Goal: Find specific page/section: Find specific page/section

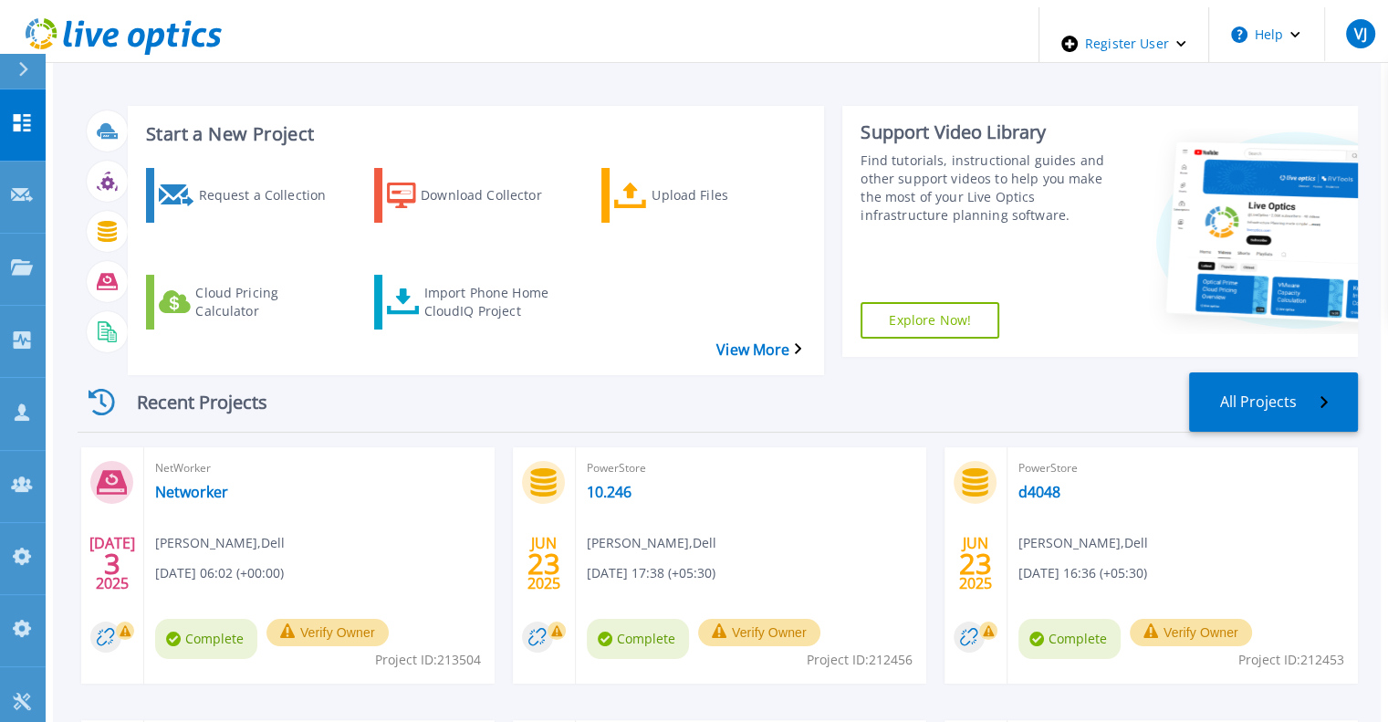
click at [37, 73] on div at bounding box center [30, 71] width 29 height 35
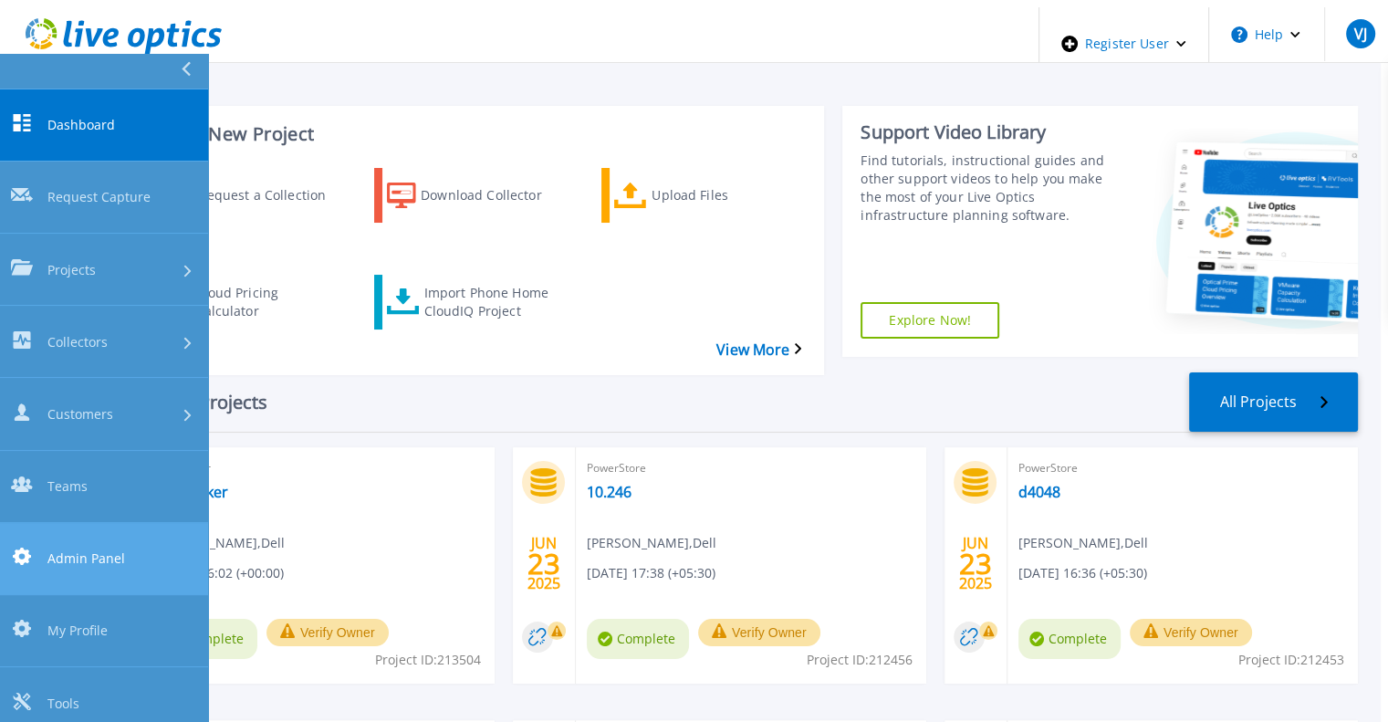
click at [89, 548] on span "Admin Panel" at bounding box center [86, 557] width 78 height 19
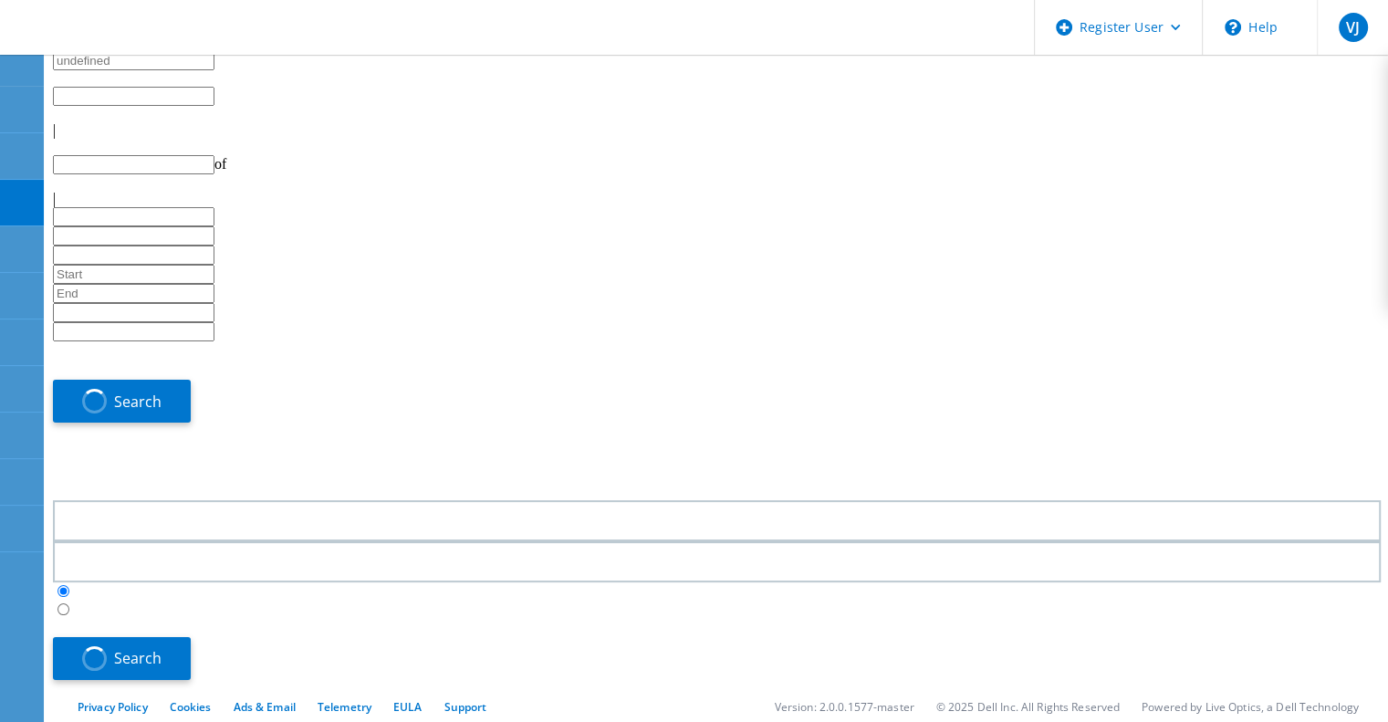
type input "1"
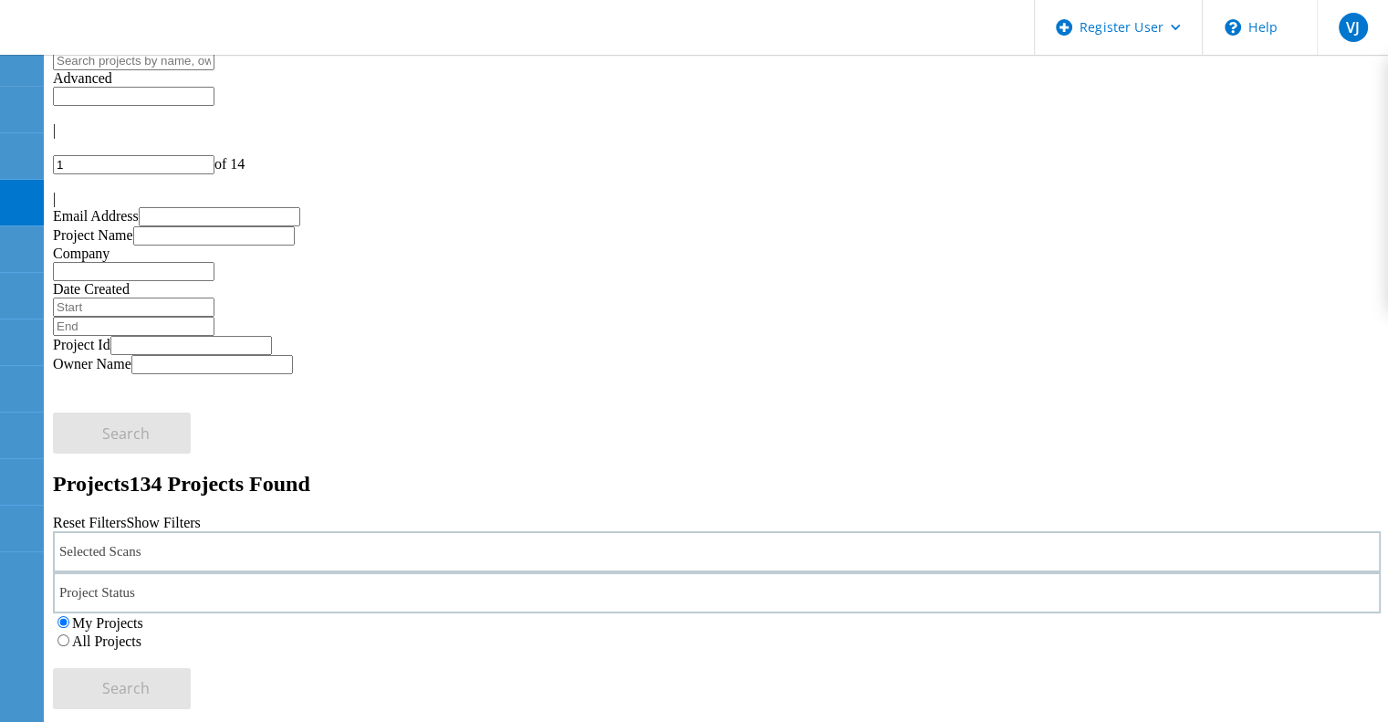
click at [349, 531] on div "Selected Scans" at bounding box center [717, 551] width 1328 height 41
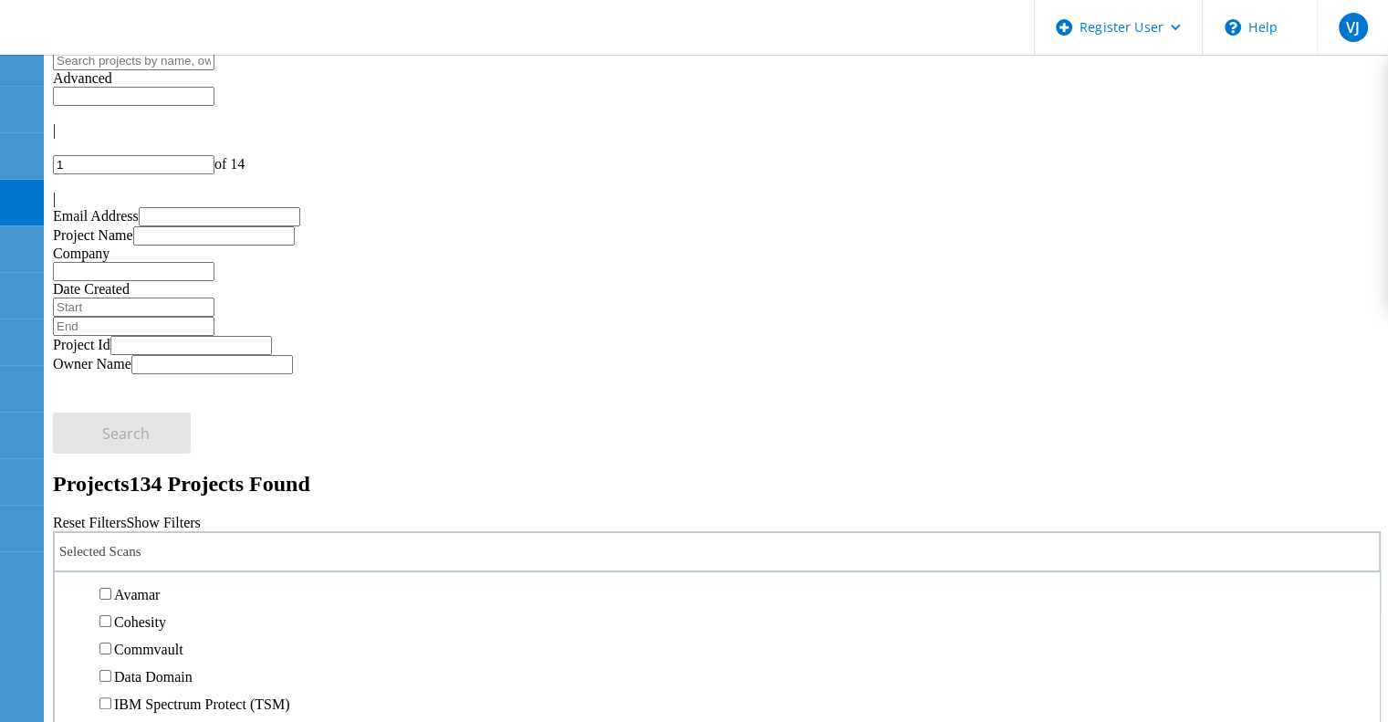
scroll to position [759, 0]
click at [182, 457] on div "Pure" at bounding box center [717, 470] width 1306 height 27
click at [182, 506] on label "PowerStore" at bounding box center [148, 514] width 68 height 16
click at [111, 506] on input "PowerStore" at bounding box center [105, 512] width 12 height 12
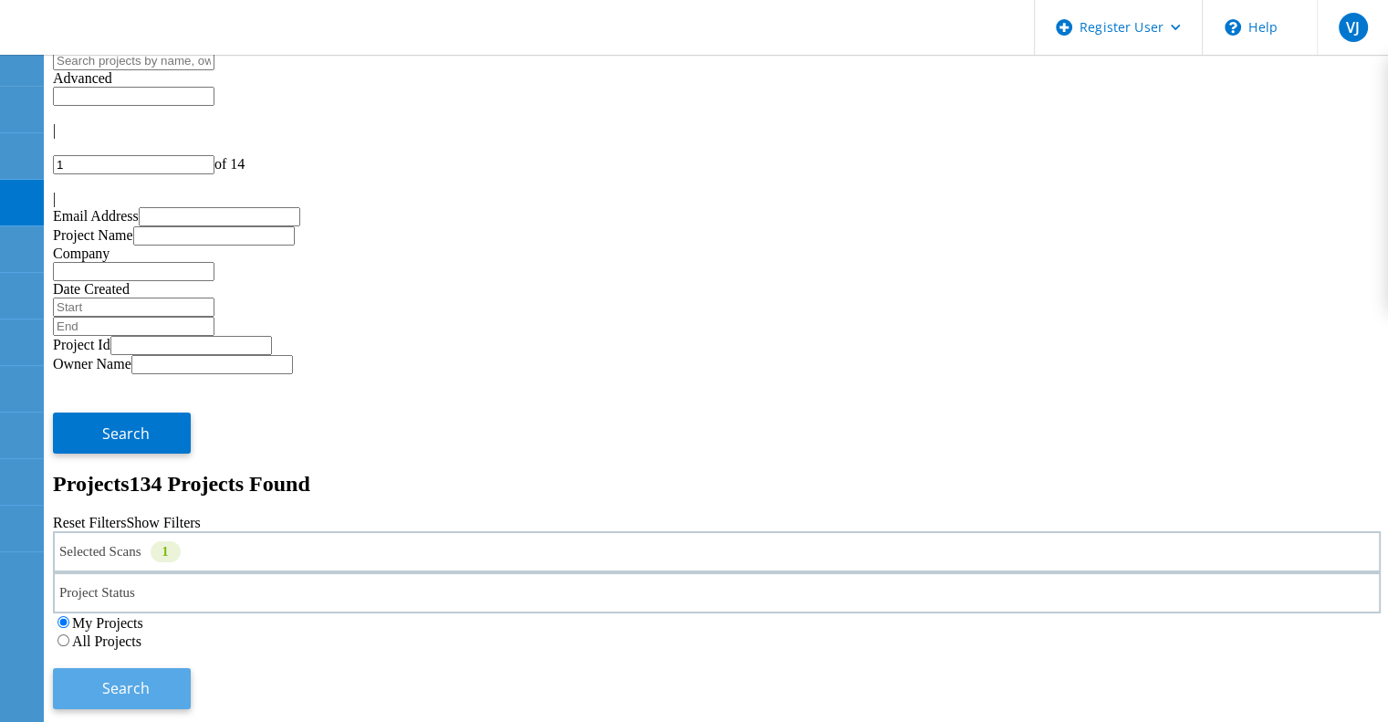
click at [191, 668] on button "Search" at bounding box center [122, 688] width 138 height 41
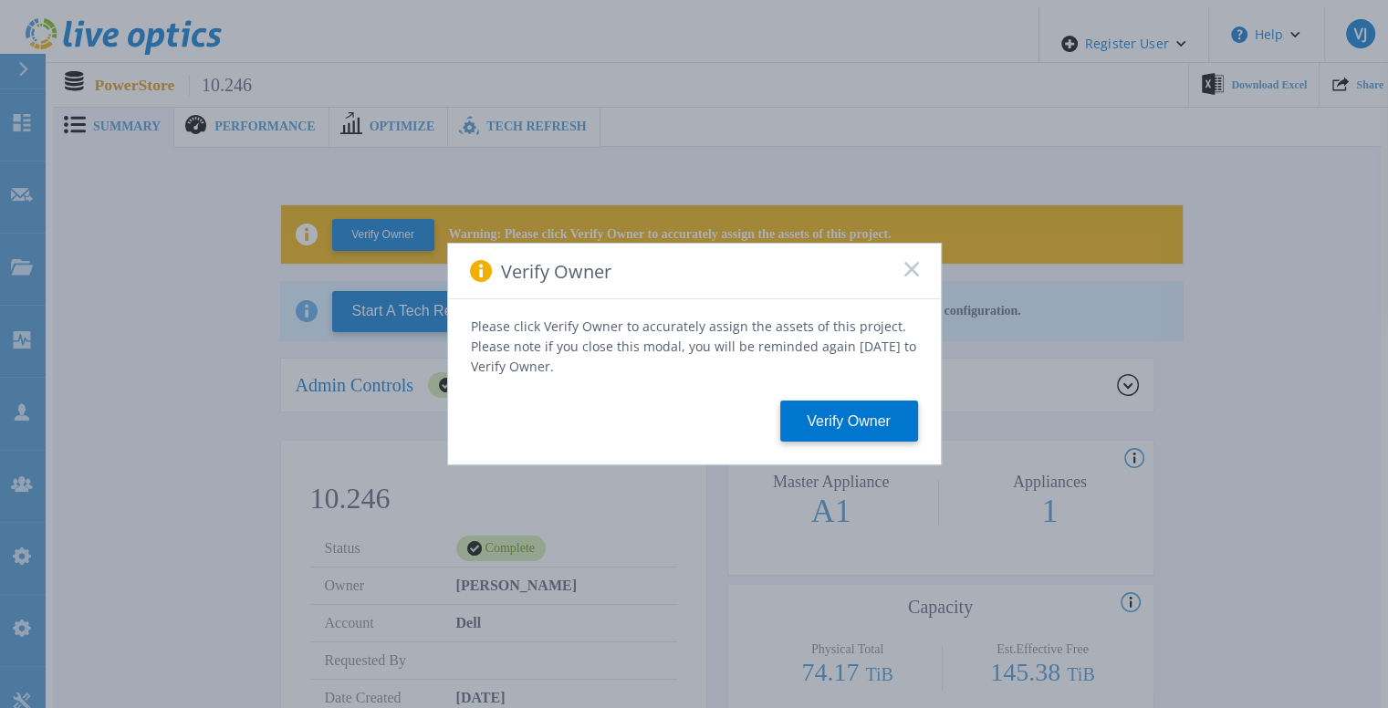
click at [906, 276] on icon at bounding box center [911, 269] width 15 height 15
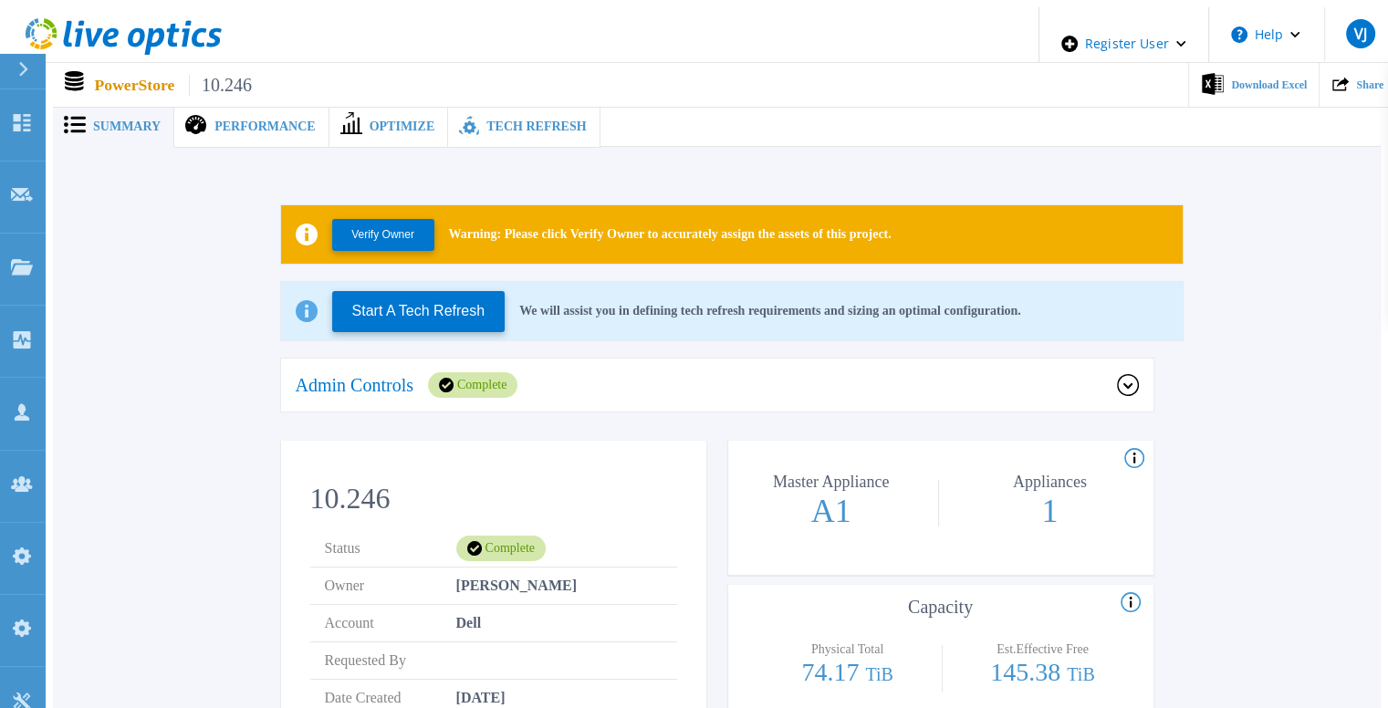
click at [509, 372] on div "Complete" at bounding box center [472, 385] width 89 height 26
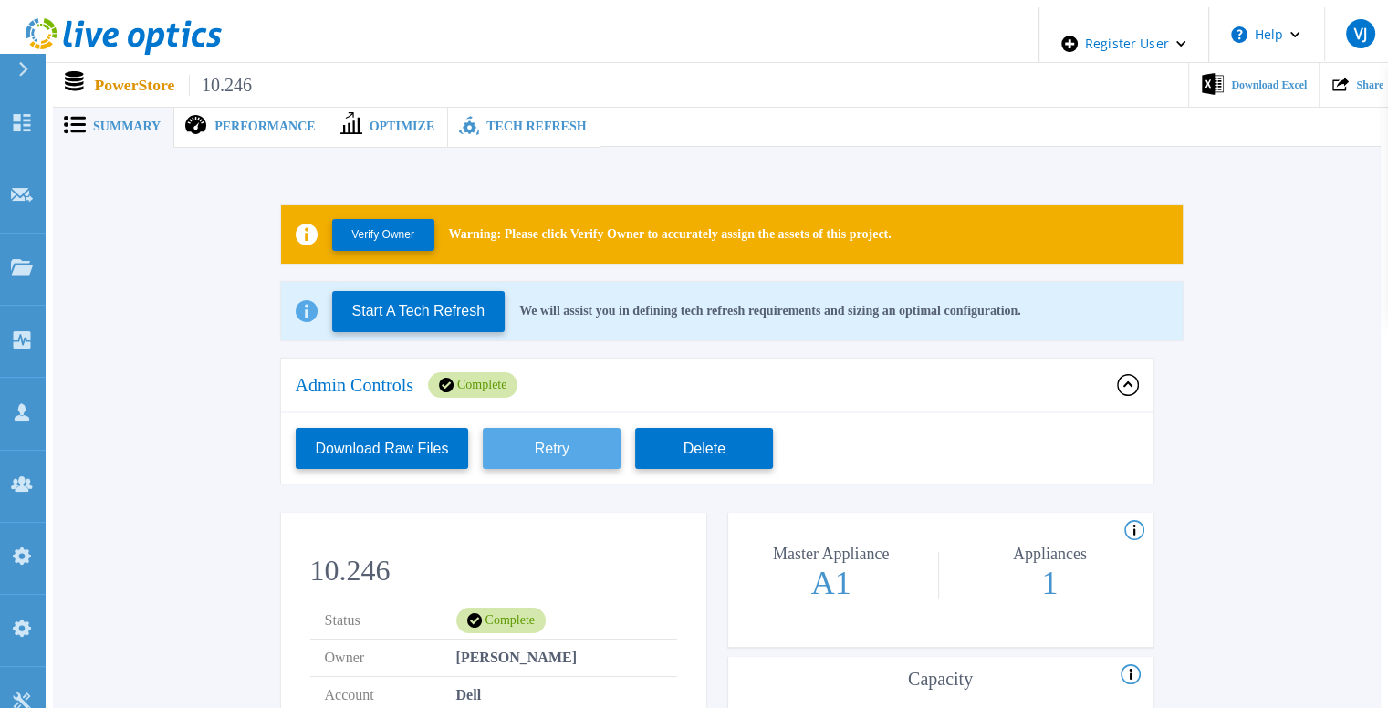
click at [563, 443] on button "Retry" at bounding box center [552, 448] width 138 height 41
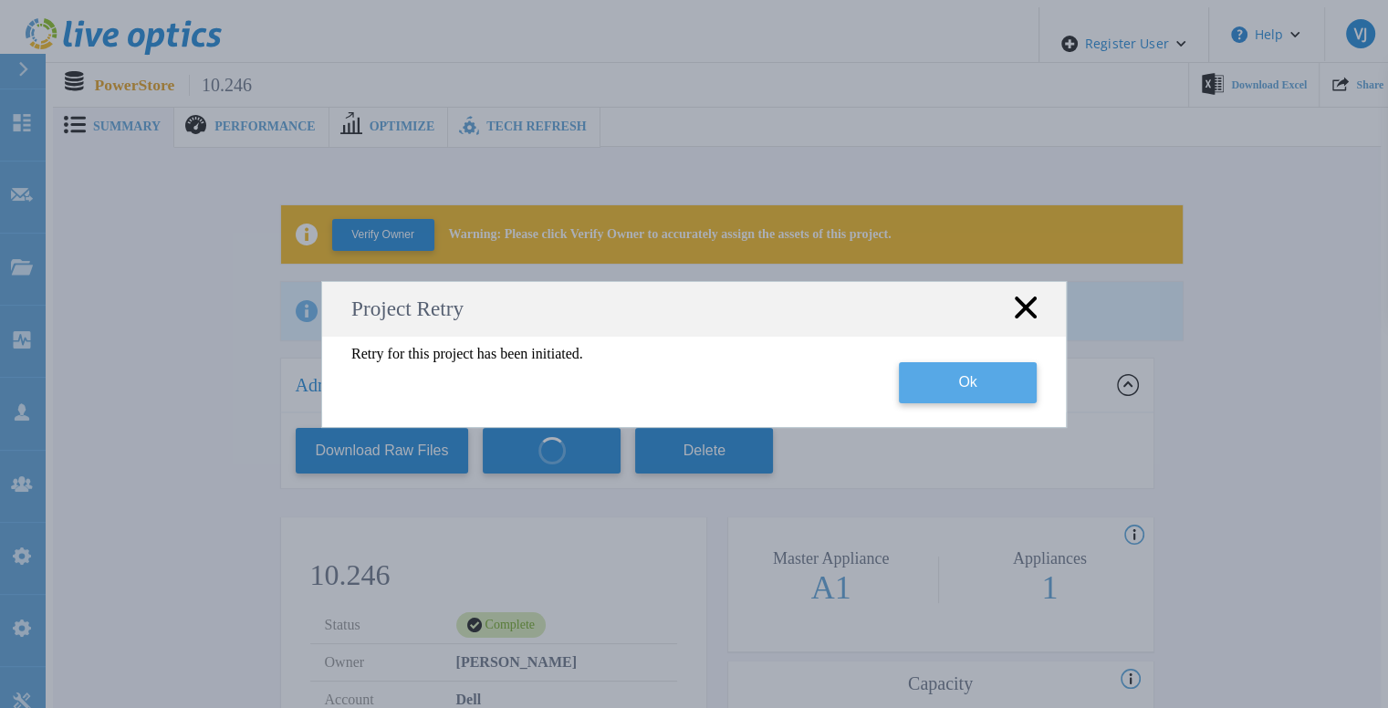
click at [984, 370] on button "Ok" at bounding box center [968, 382] width 138 height 41
